Goal: Task Accomplishment & Management: Manage account settings

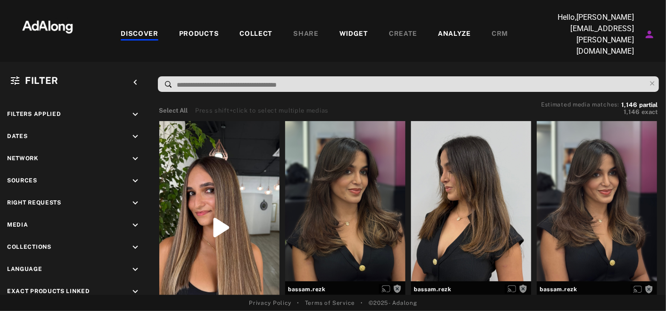
click at [353, 29] on div "WIDGET" at bounding box center [353, 34] width 29 height 11
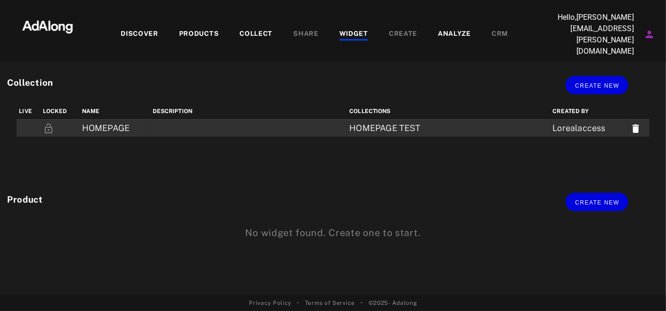
click at [203, 120] on td at bounding box center [248, 128] width 197 height 17
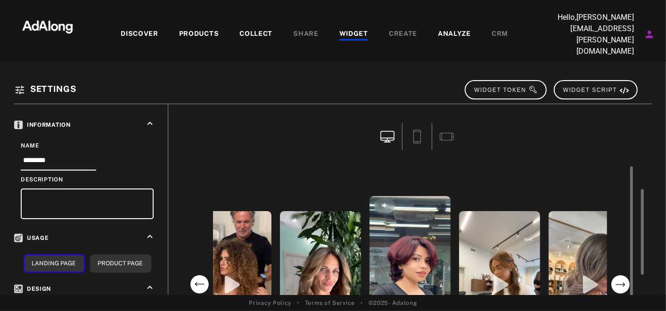
scroll to position [93, 0]
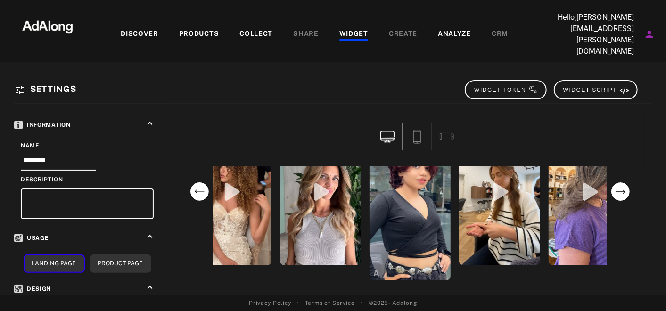
click at [189, 29] on div "PRODUCTS" at bounding box center [199, 34] width 40 height 11
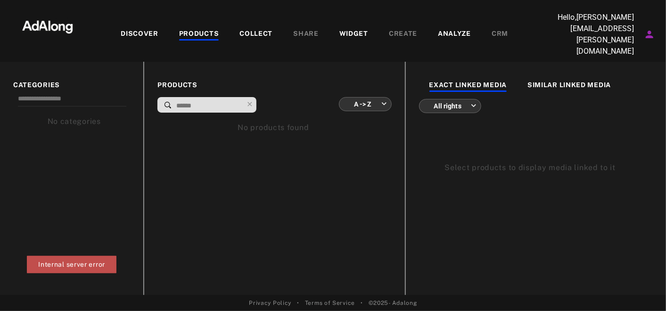
click at [253, 32] on div "COLLECT" at bounding box center [255, 34] width 33 height 11
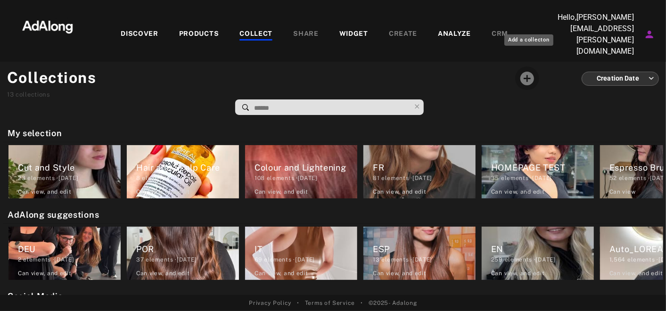
click at [533, 70] on icon "Add a collecton" at bounding box center [527, 78] width 16 height 16
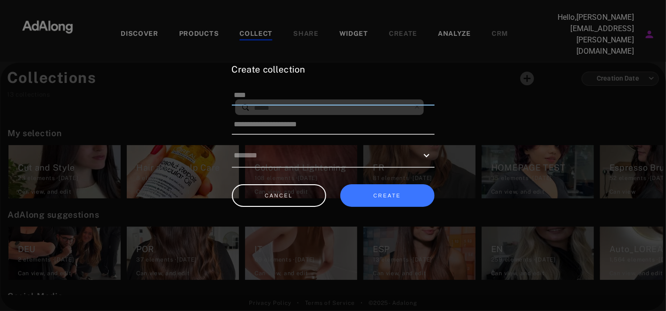
click at [262, 98] on input at bounding box center [333, 96] width 203 height 20
type input "**********"
click at [252, 130] on input at bounding box center [333, 125] width 203 height 20
type input "*"
type input "****"
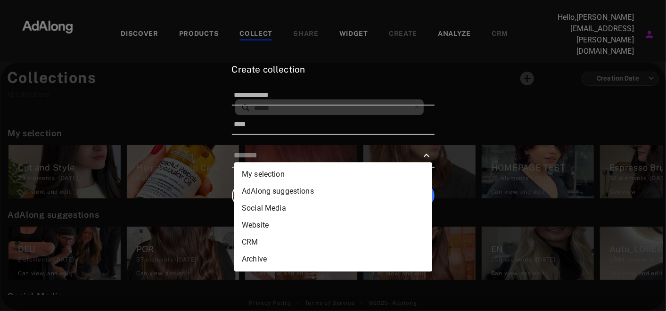
click at [291, 151] on input "text" at bounding box center [326, 155] width 184 height 15
click at [292, 170] on li "My selection" at bounding box center [333, 174] width 198 height 17
type input "**********"
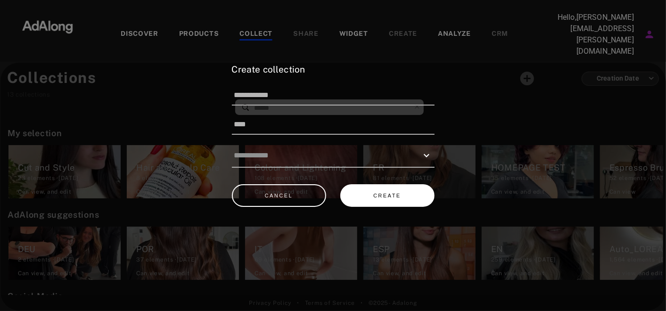
click at [358, 184] on button "CREATE" at bounding box center [387, 195] width 94 height 23
click at [385, 191] on button "CREATE" at bounding box center [387, 195] width 94 height 23
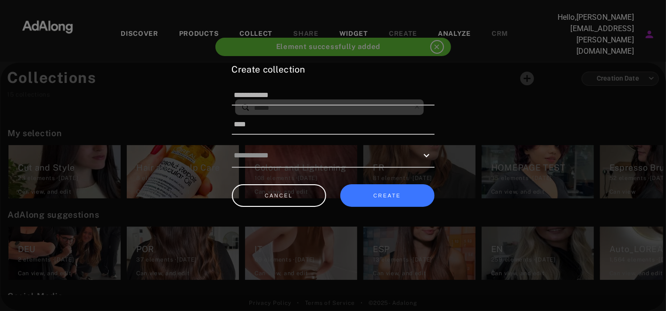
click at [398, 222] on div "**********" at bounding box center [333, 187] width 203 height 248
click at [436, 43] on div at bounding box center [333, 155] width 666 height 311
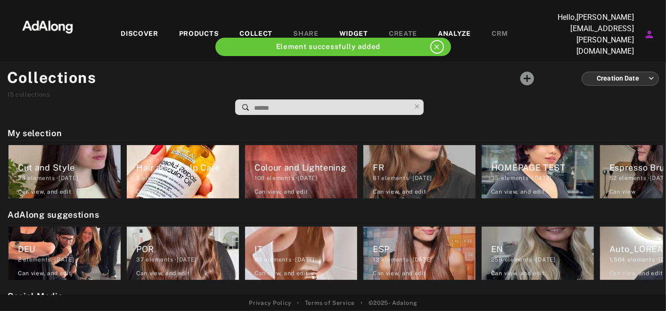
click at [454, 66] on div at bounding box center [306, 90] width 419 height 49
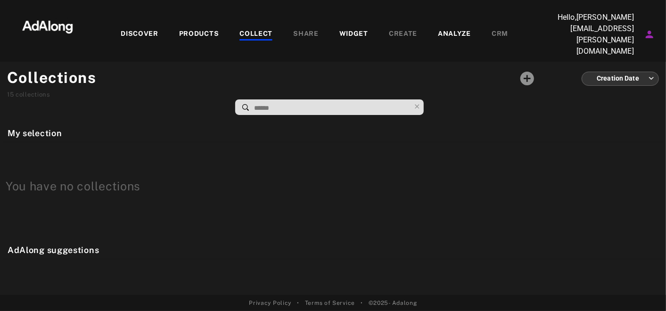
click at [381, 100] on span at bounding box center [331, 107] width 157 height 15
click at [381, 85] on div at bounding box center [306, 90] width 419 height 49
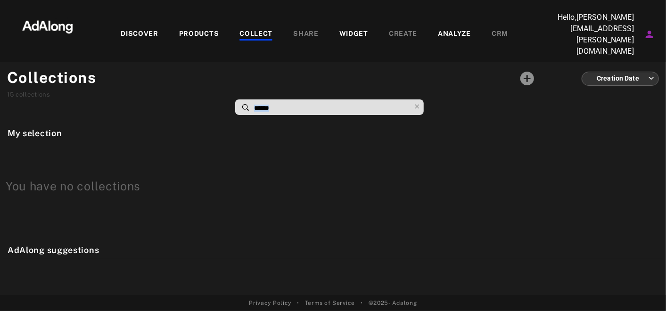
click at [381, 85] on div at bounding box center [306, 90] width 419 height 49
click at [279, 217] on div at bounding box center [333, 189] width 660 height 94
click at [254, 34] on div "DISCOVER PRODUCTS COLLECT SHARE WIDGET CREATE ANALYZE CRM" at bounding box center [314, 34] width 451 height 45
click at [247, 29] on div "COLLECT" at bounding box center [255, 34] width 33 height 11
click at [351, 29] on div "WIDGET" at bounding box center [353, 34] width 29 height 11
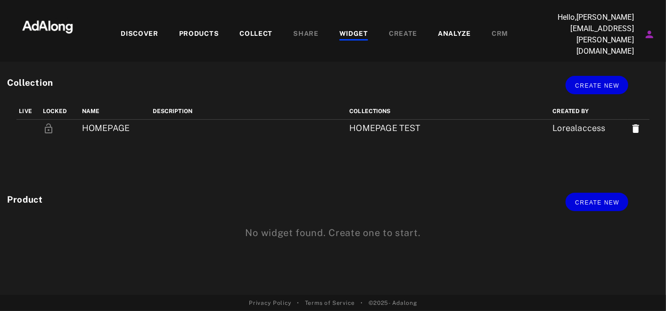
click at [246, 29] on div "COLLECT" at bounding box center [255, 34] width 33 height 11
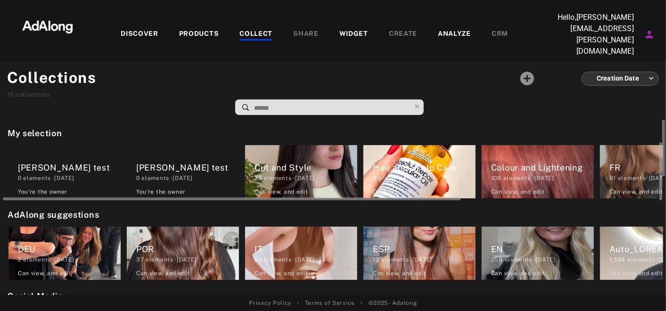
click at [195, 174] on div "0 elements · [DATE]" at bounding box center [187, 178] width 103 height 8
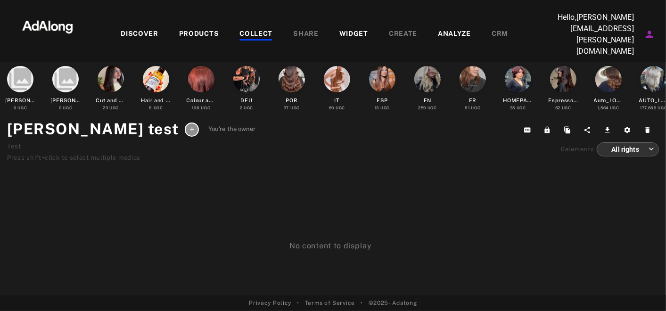
click at [185, 123] on div at bounding box center [192, 130] width 14 height 14
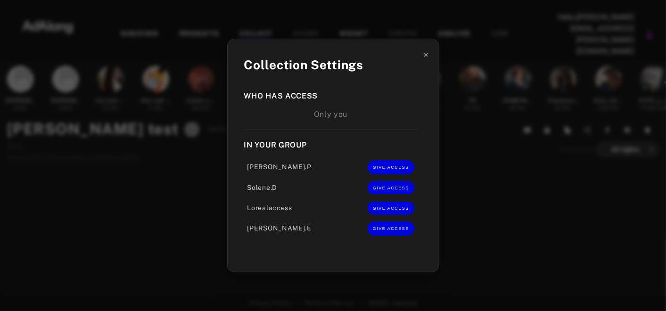
click at [425, 58] on icon at bounding box center [426, 54] width 7 height 7
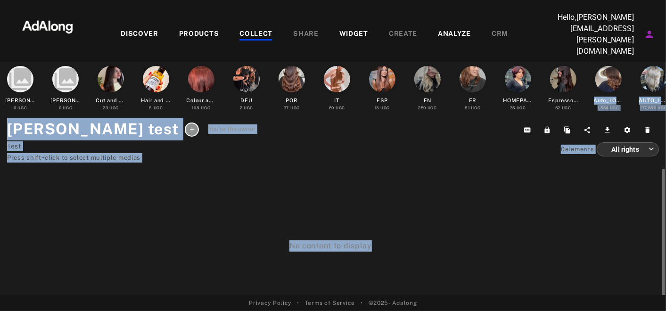
drag, startPoint x: 601, startPoint y: 69, endPoint x: 410, endPoint y: 265, distance: 273.3
click at [410, 265] on div "collections [PERSON_NAME] test 0 UGC collections [PERSON_NAME] test 0 UGC Cut a…" at bounding box center [333, 178] width 666 height 233
drag, startPoint x: 410, startPoint y: 265, endPoint x: 304, endPoint y: 231, distance: 111.7
click at [304, 231] on div "No content to display" at bounding box center [330, 211] width 661 height 82
click at [204, 173] on div "No content to display" at bounding box center [330, 211] width 661 height 82
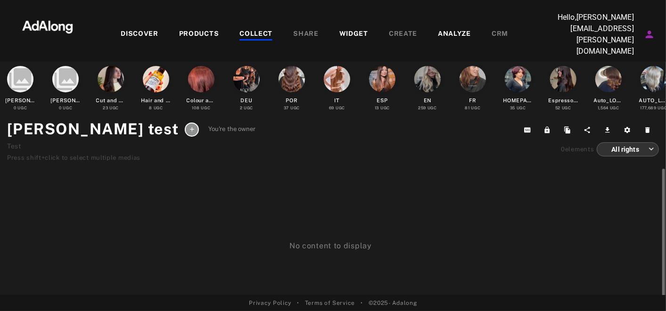
click at [92, 170] on div "No content to display" at bounding box center [330, 211] width 661 height 82
click at [109, 153] on div "Press shift+click to select multiple medias" at bounding box center [131, 157] width 249 height 9
click at [76, 118] on h1 "[PERSON_NAME] test" at bounding box center [93, 129] width 172 height 23
click at [651, 78] on div at bounding box center [654, 79] width 30 height 30
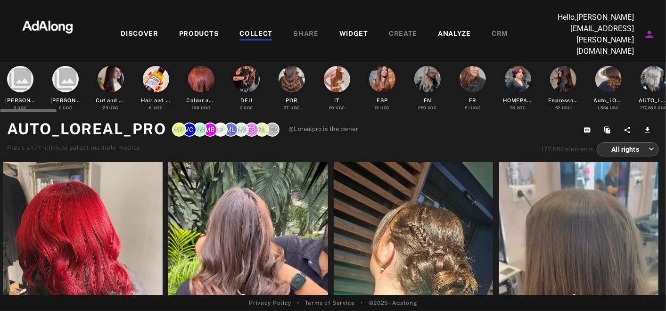
click at [112, 77] on div at bounding box center [111, 79] width 26 height 26
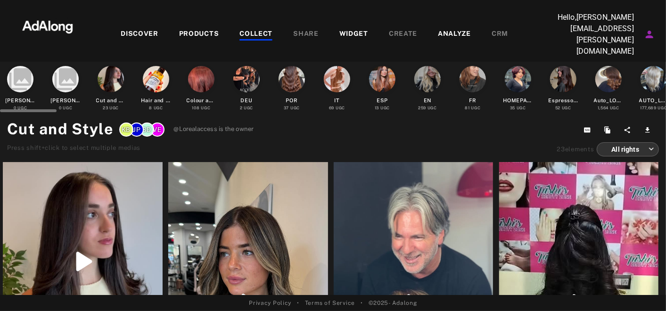
click at [67, 80] on div "collections [PERSON_NAME] test 0 UGC" at bounding box center [65, 87] width 33 height 47
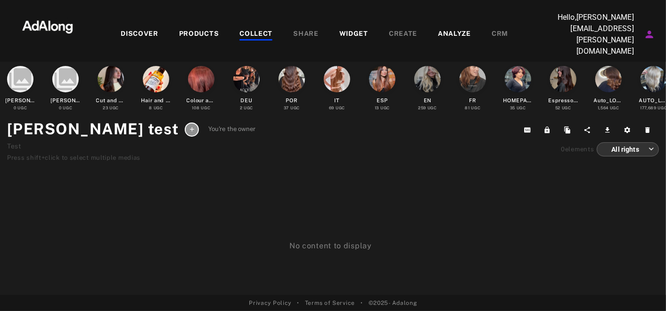
click at [189, 126] on icon at bounding box center [192, 129] width 7 height 7
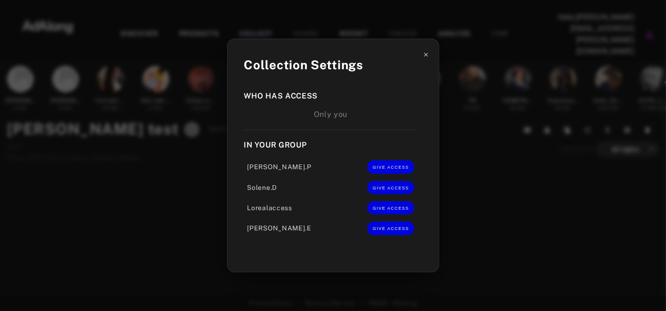
click at [426, 58] on icon at bounding box center [426, 54] width 7 height 7
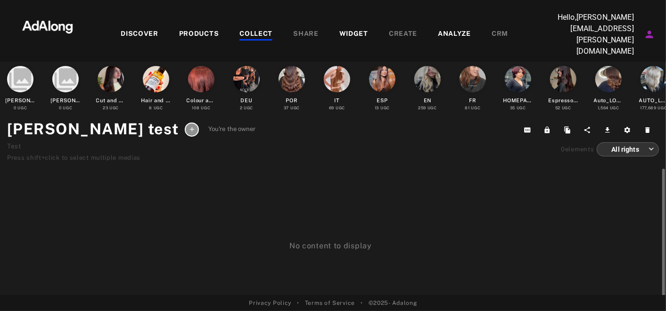
click at [264, 176] on div "No content to display" at bounding box center [330, 211] width 661 height 82
click at [352, 250] on div "No content to display" at bounding box center [333, 285] width 666 height 233
drag, startPoint x: 352, startPoint y: 250, endPoint x: 262, endPoint y: 201, distance: 103.2
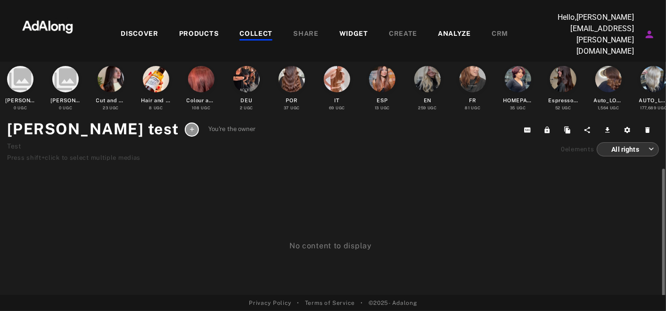
click at [262, 201] on div "No content to display" at bounding box center [330, 211] width 661 height 82
click at [90, 118] on h1 "[PERSON_NAME] test" at bounding box center [93, 129] width 172 height 23
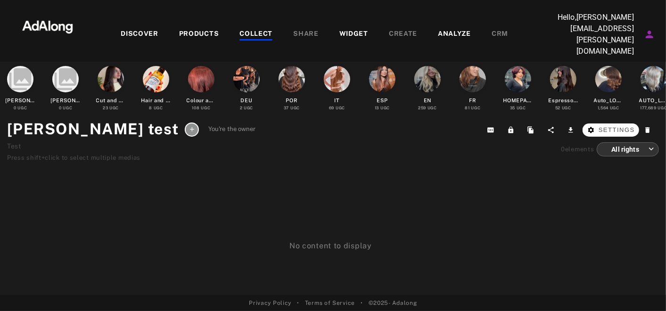
click at [624, 125] on span "Settings" at bounding box center [617, 129] width 36 height 9
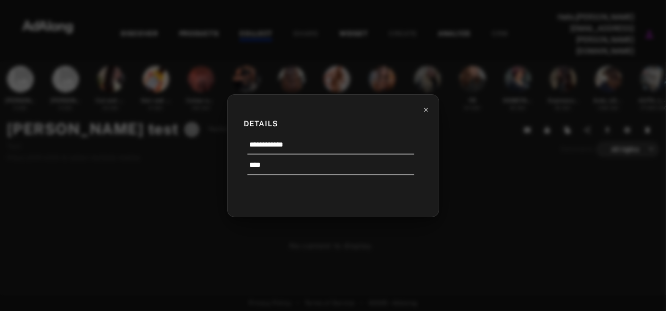
click at [427, 109] on icon at bounding box center [426, 110] width 7 height 7
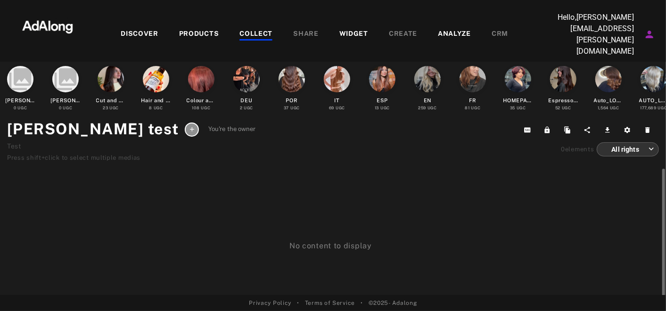
click at [86, 170] on div "No content to display" at bounding box center [330, 211] width 661 height 82
click at [189, 126] on icon at bounding box center [192, 129] width 7 height 7
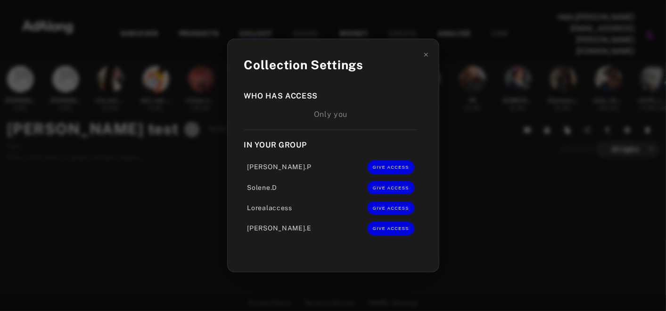
click at [195, 236] on div "Collection Settings Who has access Only you In your group Jade.P GIVE ACCESS So…" at bounding box center [333, 155] width 666 height 311
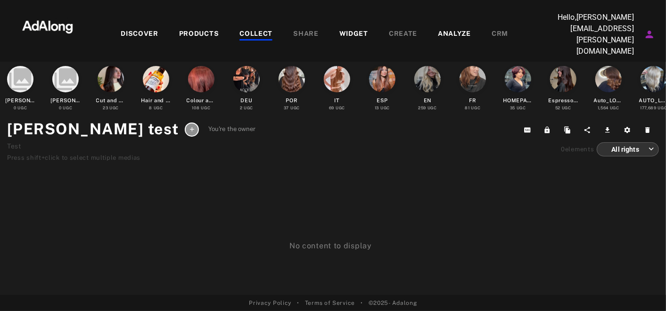
click at [213, 21] on div "DISCOVER PRODUCTS COLLECT SHARE WIDGET CREATE ANALYZE CRM" at bounding box center [314, 34] width 451 height 45
click at [209, 29] on div "PRODUCTS" at bounding box center [199, 34] width 40 height 11
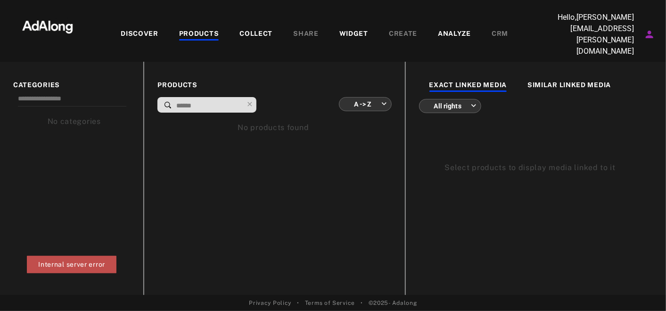
click at [147, 29] on div "DISCOVER" at bounding box center [140, 34] width 38 height 11
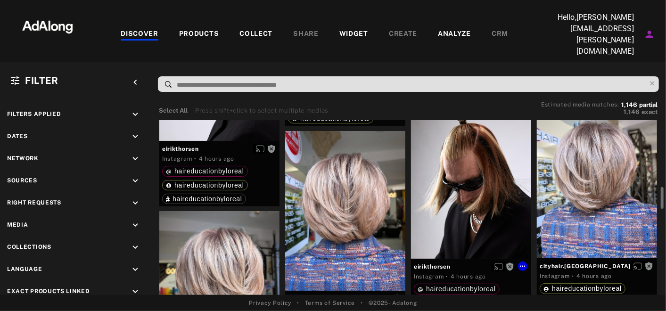
scroll to position [569, 0]
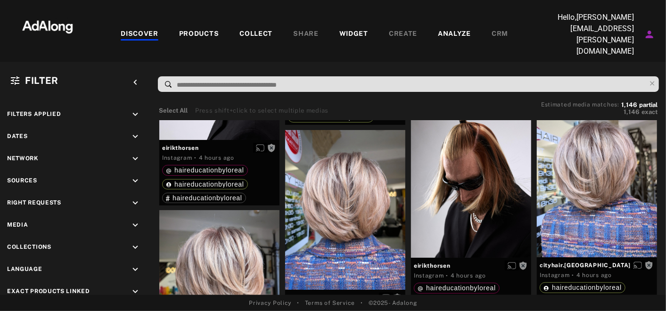
click at [131, 29] on div "DISCOVER" at bounding box center [140, 34] width 38 height 11
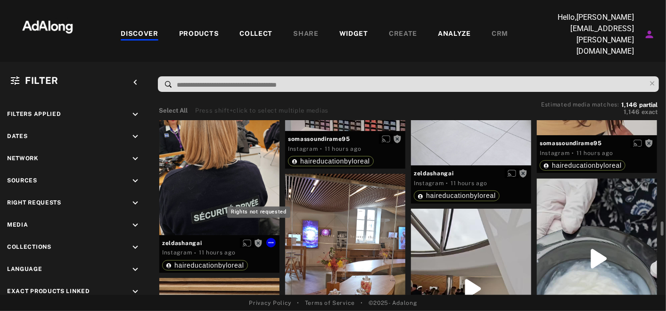
scroll to position [2199, 0]
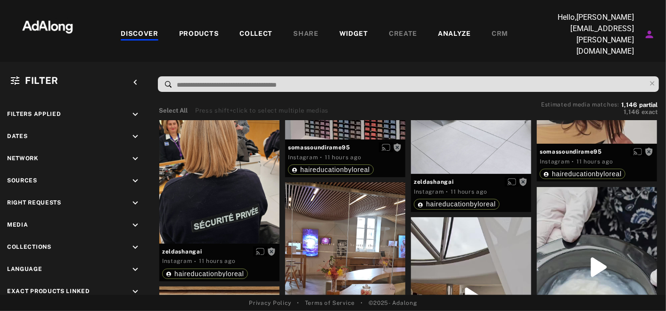
click at [251, 29] on div "COLLECT" at bounding box center [255, 34] width 33 height 11
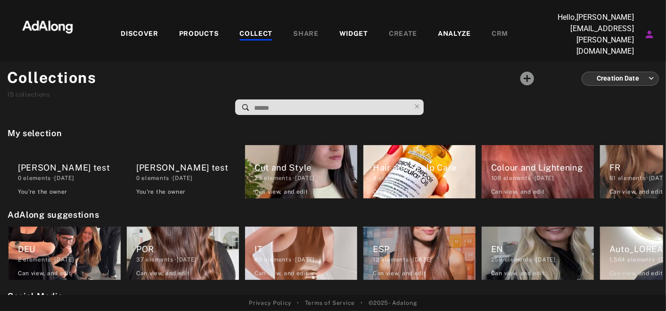
click at [358, 31] on div "WIDGET" at bounding box center [353, 34] width 29 height 11
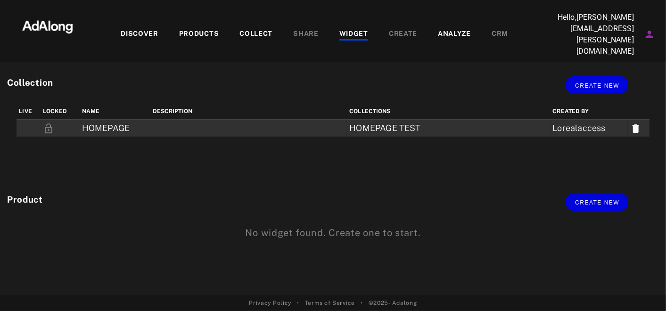
click at [115, 120] on td "HOMEPAGE" at bounding box center [115, 128] width 71 height 17
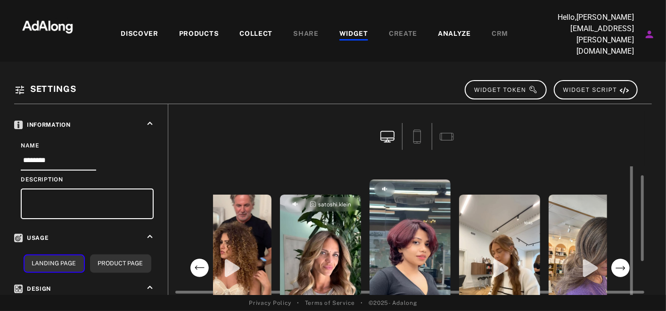
scroll to position [16, 0]
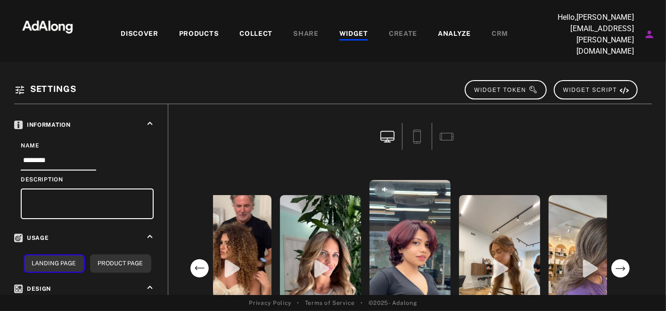
click at [236, 21] on div "DISCOVER PRODUCTS COLLECT SHARE WIDGET CREATE ANALYZE CRM" at bounding box center [314, 34] width 451 height 45
click at [266, 17] on div "DISCOVER PRODUCTS COLLECT SHARE WIDGET CREATE ANALYZE CRM" at bounding box center [314, 34] width 451 height 45
click at [264, 29] on div "COLLECT" at bounding box center [255, 34] width 33 height 11
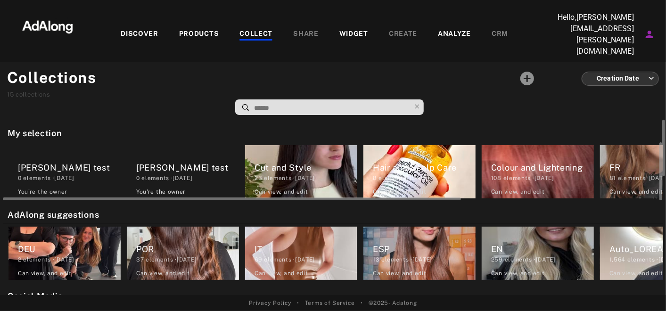
click at [182, 174] on div "0 elements · [DATE]" at bounding box center [187, 178] width 103 height 8
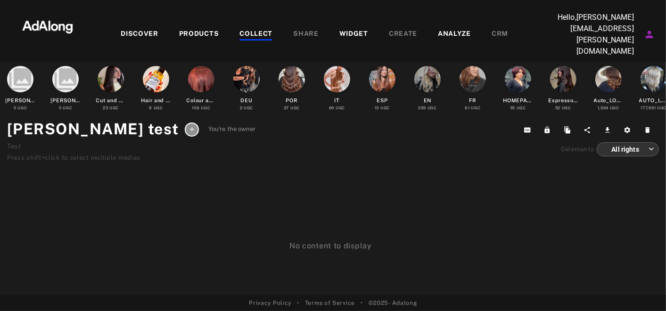
click at [112, 153] on div "Press shift+click to select multiple medias" at bounding box center [131, 157] width 249 height 9
drag, startPoint x: 112, startPoint y: 141, endPoint x: 83, endPoint y: 147, distance: 28.8
click at [83, 153] on div "Press shift+click to select multiple medias" at bounding box center [131, 157] width 249 height 9
click at [210, 31] on div "PRODUCTS" at bounding box center [199, 34] width 40 height 11
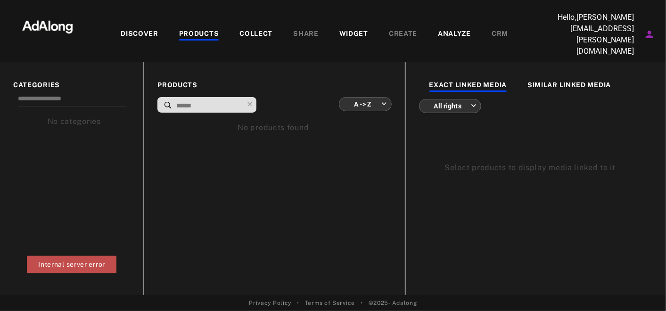
click at [148, 29] on div "DISCOVER" at bounding box center [140, 34] width 38 height 11
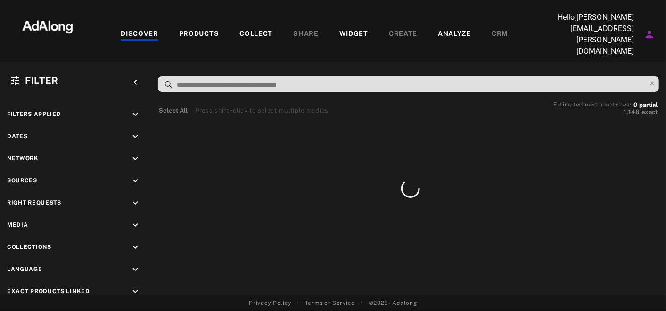
click at [239, 29] on div "COLLECT" at bounding box center [255, 34] width 33 height 11
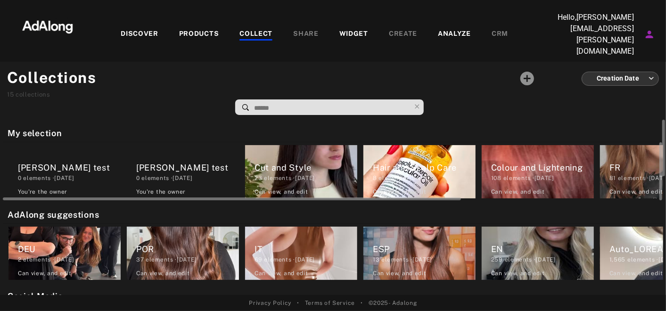
click at [82, 174] on div "0 elements · [DATE]" at bounding box center [69, 178] width 103 height 8
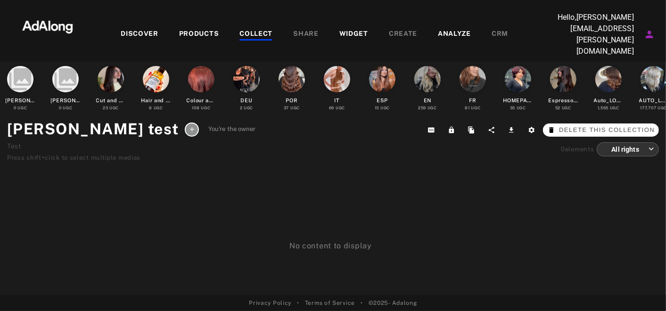
click at [647, 125] on span "Delete this collection" at bounding box center [607, 129] width 96 height 9
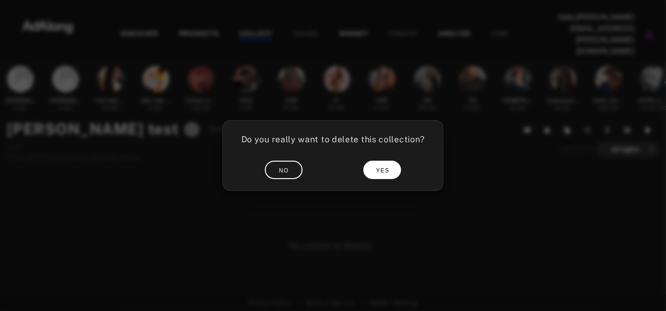
click at [383, 171] on span "YES" at bounding box center [383, 170] width 14 height 7
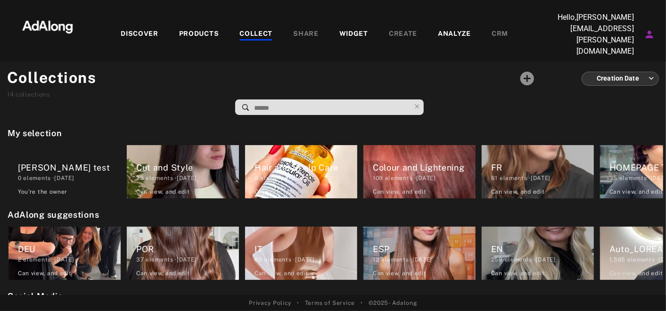
click at [255, 29] on div "COLLECT" at bounding box center [255, 34] width 33 height 11
